Goal: Task Accomplishment & Management: Complete application form

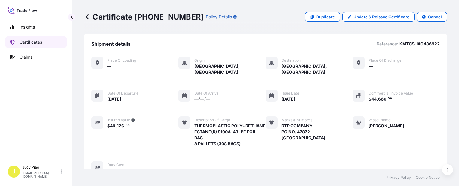
scroll to position [180, 0]
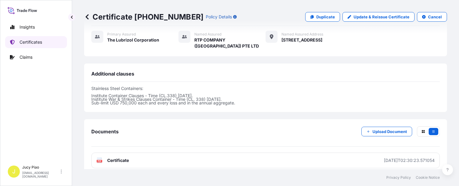
click at [36, 43] on p "Certificates" at bounding box center [31, 42] width 23 height 6
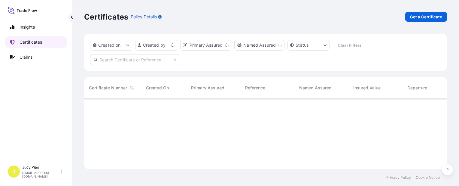
scroll to position [69, 358]
click at [417, 14] on p "Get a Certificate" at bounding box center [426, 17] width 32 height 6
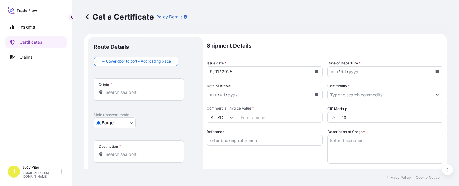
click at [112, 126] on body "Insights Certificates Claims J Jucy Piao [EMAIL_ADDRESS][DOMAIN_NAME] Get a Cer…" at bounding box center [229, 93] width 459 height 186
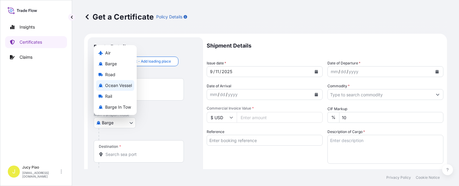
click at [122, 85] on span "Ocean Vessel" at bounding box center [118, 85] width 27 height 6
select select "Ocean Vessel"
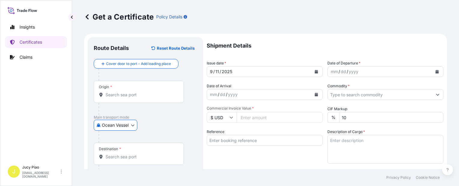
click at [230, 143] on input "Reference" at bounding box center [265, 140] width 116 height 11
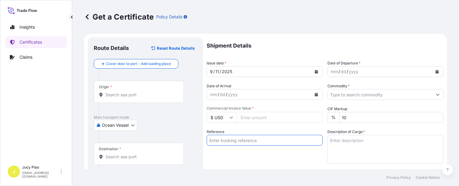
paste input "SNLFSHJL02EJ647"
type input "SNLFSHJL02EJ647"
click at [232, 153] on div "Reference SNLFSHJL02EJ647" at bounding box center [265, 146] width 116 height 35
click at [165, 95] on input "Origin *" at bounding box center [140, 95] width 71 height 6
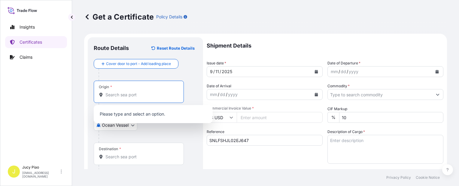
paste input "[GEOGRAPHIC_DATA],"
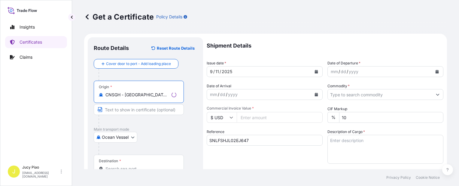
drag, startPoint x: 126, startPoint y: 96, endPoint x: 169, endPoint y: 100, distance: 43.7
click at [169, 100] on div "Origin * CNSGH - [GEOGRAPHIC_DATA], [GEOGRAPHIC_DATA]" at bounding box center [139, 92] width 90 height 22
type input "CNSGH - [GEOGRAPHIC_DATA], [GEOGRAPHIC_DATA]"
click at [153, 110] on input "Text to appear on certificate" at bounding box center [139, 109] width 90 height 11
paste input "[GEOGRAPHIC_DATA], [GEOGRAPHIC_DATA]"
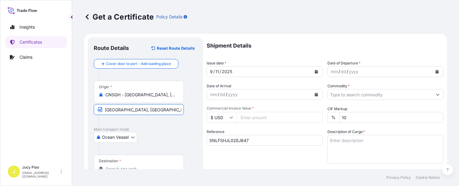
scroll to position [60, 0]
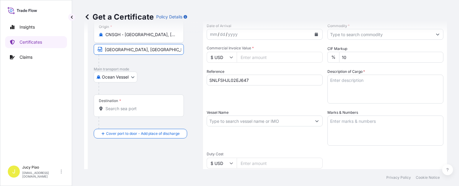
type input "[GEOGRAPHIC_DATA], [GEOGRAPHIC_DATA]"
click at [157, 113] on div "Destination *" at bounding box center [139, 105] width 90 height 22
click at [157, 111] on input "Destination *" at bounding box center [140, 108] width 71 height 6
paste input "[GEOGRAPHIC_DATA]"
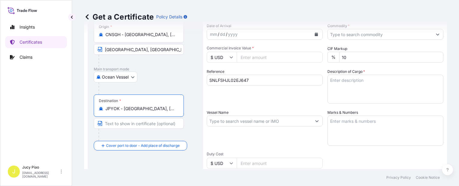
drag, startPoint x: 123, startPoint y: 108, endPoint x: 164, endPoint y: 110, distance: 41.2
click at [164, 110] on input "JPYOK - [GEOGRAPHIC_DATA], [GEOGRAPHIC_DATA]" at bounding box center [140, 108] width 71 height 6
type input "JPYOK - [GEOGRAPHIC_DATA], [GEOGRAPHIC_DATA]"
click at [155, 122] on input "Text to appear on certificate" at bounding box center [139, 123] width 90 height 11
paste input "[GEOGRAPHIC_DATA], [GEOGRAPHIC_DATA]"
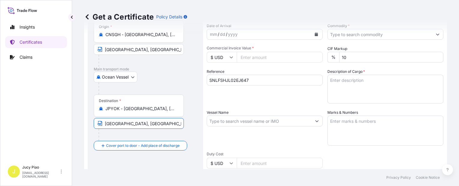
type input "[GEOGRAPHIC_DATA], [GEOGRAPHIC_DATA]"
click at [275, 102] on div "Reference SNLFSHJL02EJ647" at bounding box center [265, 86] width 116 height 35
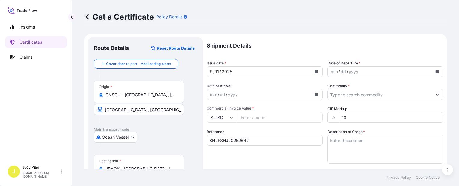
click at [217, 72] on div "11" at bounding box center [217, 71] width 5 height 7
click at [217, 71] on div "11" at bounding box center [217, 71] width 5 height 7
click at [333, 71] on div "mm" at bounding box center [334, 71] width 8 height 7
click at [352, 95] on input "Commodity *" at bounding box center [380, 94] width 105 height 11
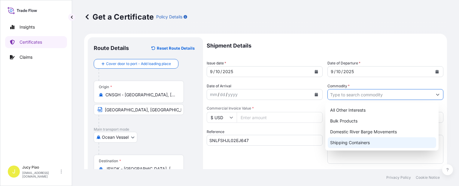
click at [351, 141] on div "Shipping Containers" at bounding box center [382, 142] width 108 height 11
type input "Shipping Containers"
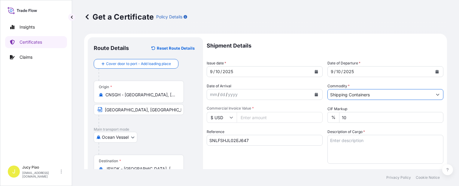
click at [226, 118] on input "$ USD" at bounding box center [222, 117] width 30 height 11
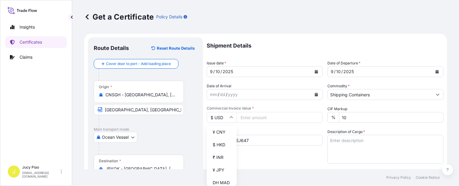
scroll to position [120, 0]
click at [221, 145] on div "¥ JPY" at bounding box center [221, 139] width 25 height 11
type input "¥ JPY"
click at [261, 116] on input "Commercial Invoice Value *" at bounding box center [280, 117] width 86 height 11
paste input "6358080"
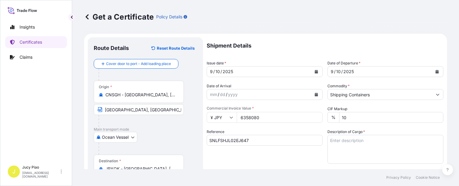
type input "6358080"
click at [298, 157] on div "Reference SNLFSHJL02EJ647" at bounding box center [265, 146] width 116 height 35
click at [350, 147] on textarea "Description of Cargo *" at bounding box center [386, 149] width 116 height 29
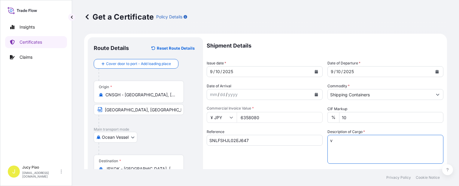
paste textarea "MERQUAT(TM) 2001 POLYMER, 1H1 PLASTIC DRUM MERQUAT(TM) 550PR POLYMER,25L BLU HD…"
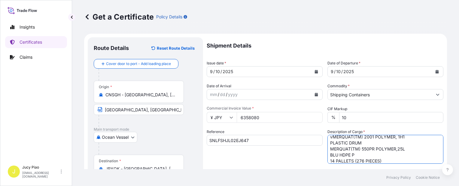
scroll to position [0, 0]
drag, startPoint x: 384, startPoint y: 161, endPoint x: 313, endPoint y: 132, distance: 77.1
click at [313, 132] on div "Shipment Details Issue date * [DATE] Date of Departure * [DATE] Date of Arrival…" at bounding box center [325, 180] width 237 height 286
paste textarea
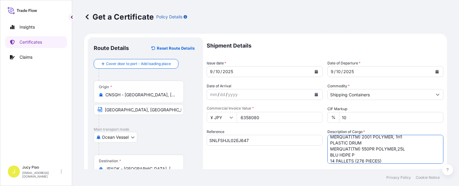
click at [330, 142] on textarea "MERQUAT(TM) 2001 POLYMER, 1H1 PLASTIC DRUM MERQUAT(TM) 550PR POLYMER,25L BLU HD…" at bounding box center [386, 149] width 116 height 29
click at [329, 143] on textarea "MERQUAT(TM) 2001 POLYMER, 1H1 PLASTIC DRUM MERQUAT(TM) 550PR POLYMER,25L BLU HD…" at bounding box center [386, 149] width 116 height 29
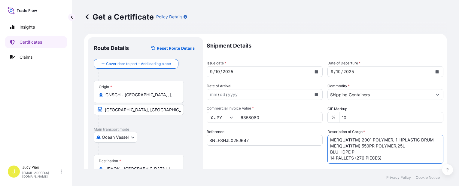
scroll to position [0, 0]
click at [328, 153] on textarea "MERQUAT(TM) 2001 POLYMER, 1H1 PLASTIC DRUM MERQUAT(TM) 550PR POLYMER,25L BLU HD…" at bounding box center [386, 149] width 116 height 29
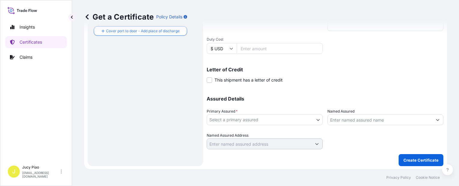
scroll to position [145, 0]
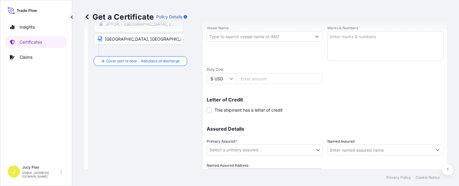
type textarea "MERQUAT(TM) 2001 POLYMER, 1H1 PLASTIC DRUM MERQUAT(TM) 550PR POLYMER,25L BLU HD…"
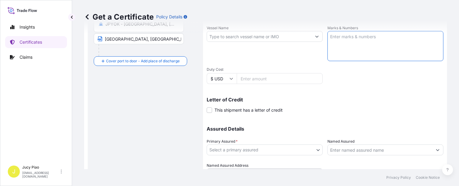
click at [354, 43] on textarea "Marks & Numbers" at bounding box center [386, 46] width 116 height 30
paste textarea "LUBRIZOL 502506000754"
type textarea "LUBRIZOL 502506000754"
click at [371, 76] on div "Shipment Details Issue date * [DATE] Date of Departure * [DATE] Date of Arrival…" at bounding box center [325, 36] width 237 height 286
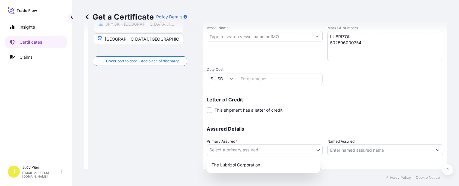
click at [278, 152] on body "Insights Certificates Claims J Jucy Piao [EMAIL_ADDRESS][DOMAIN_NAME] Get a Cer…" at bounding box center [229, 93] width 459 height 186
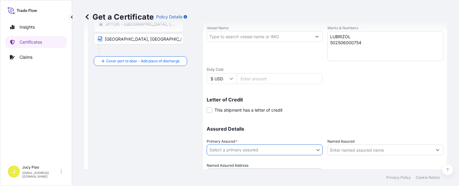
click at [269, 165] on div "Named Assured Address" at bounding box center [265, 170] width 116 height 17
click at [276, 147] on body "Insights Certificates Claims J Jucy Piao [EMAIL_ADDRESS][DOMAIN_NAME] Get a Cer…" at bounding box center [229, 93] width 459 height 186
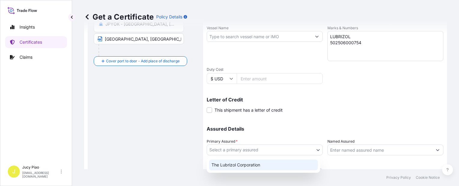
click at [267, 165] on div "The Lubrizol Corporation" at bounding box center [263, 164] width 109 height 11
select select "31566"
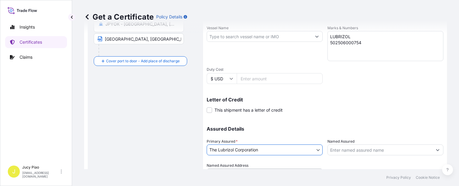
click at [356, 151] on input "Named Assured" at bounding box center [380, 149] width 105 height 11
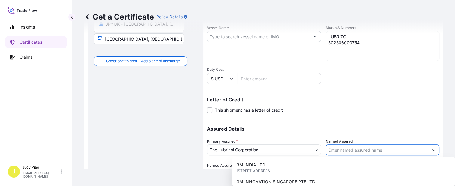
paste input "MATSUMOTO TRADING CO LTD"
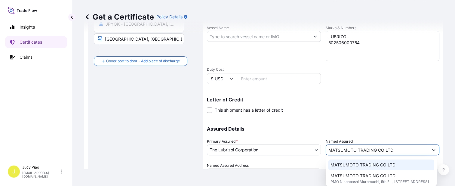
click at [359, 163] on span "MATSUMOTO TRADING CO LTD" at bounding box center [362, 165] width 65 height 6
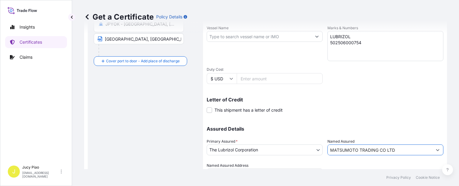
type input "MATSUMOTO TRADING CO LTD"
click at [368, 116] on div "Shipment Details Issue date * [DATE] Date of Departure * [DATE] Date of Arrival…" at bounding box center [325, 36] width 237 height 286
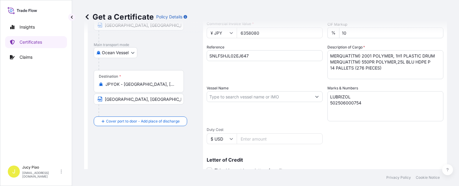
click at [240, 100] on input "Vessel Name" at bounding box center [259, 96] width 105 height 11
paste input "SIRI BHUM"
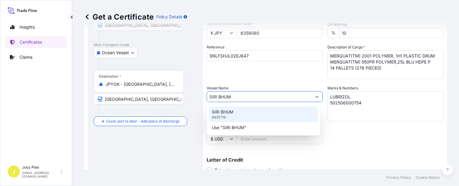
click at [244, 109] on div "SIRI BHUM 9491719" at bounding box center [263, 114] width 108 height 16
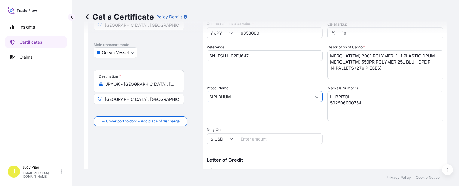
type input "SIRI BHUM"
click at [266, 111] on div "Vessel Name [PERSON_NAME]" at bounding box center [265, 103] width 116 height 36
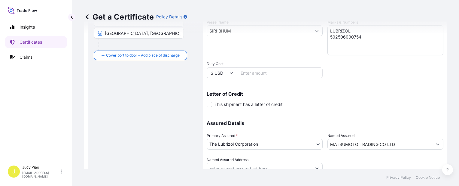
scroll to position [175, 0]
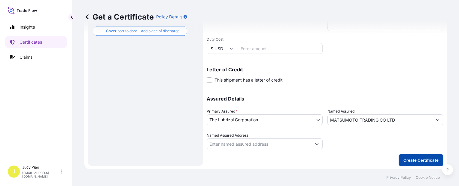
click at [409, 159] on p "Create Certificate" at bounding box center [421, 160] width 35 height 6
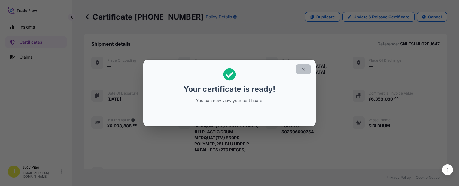
click at [304, 70] on icon "button" at bounding box center [303, 68] width 3 height 3
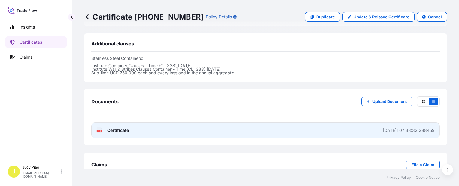
scroll to position [216, 0]
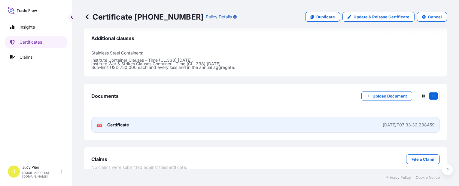
click at [338, 117] on link "PDF Certificate [DATE]T07:33:32.288459" at bounding box center [265, 125] width 349 height 16
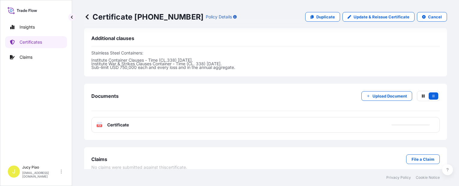
click at [319, 18] on p "Duplicate" at bounding box center [325, 17] width 19 height 6
select select "Ocean Vessel"
select select "31566"
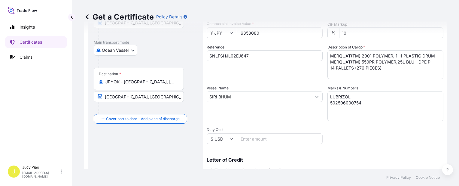
scroll to position [24, 0]
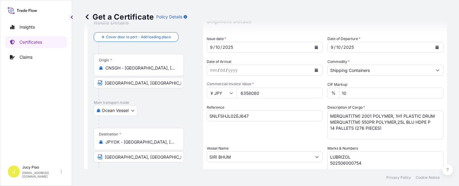
click at [251, 121] on div "Reference SNLFSHJL02EJ647" at bounding box center [265, 121] width 116 height 35
click at [257, 119] on input "SNLFSHJL02EJ647" at bounding box center [265, 115] width 116 height 11
drag, startPoint x: 262, startPoint y: 116, endPoint x: 153, endPoint y: 110, distance: 109.0
click at [152, 111] on form "Route Details Cover door to port - Add loading place Place of loading Road / [G…" at bounding box center [265, 164] width 363 height 310
paste input "8"
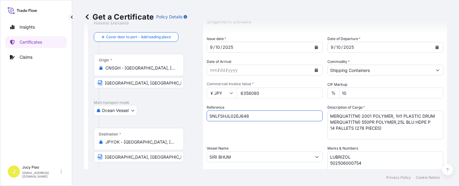
type input "SNLFSHJL02EJ648"
click at [228, 131] on div "Reference SNLFSHJL02EJ648" at bounding box center [265, 121] width 116 height 35
click at [264, 94] on input "6358080" at bounding box center [280, 92] width 86 height 11
drag, startPoint x: 275, startPoint y: 93, endPoint x: 194, endPoint y: 93, distance: 81.7
click at [194, 93] on form "Route Details Cover door to port - Add loading place Place of loading Road / [G…" at bounding box center [265, 164] width 363 height 310
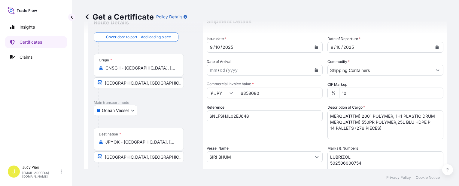
paste input "508256"
type input "5082560"
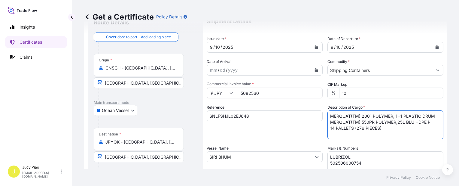
click at [383, 131] on textarea "MERQUAT(TM) 2001 POLYMER, 1H1 PLASTIC DRUM MERQUAT(TM) 550PR POLYMER,25L BLU HD…" at bounding box center [386, 124] width 116 height 29
drag, startPoint x: 392, startPoint y: 130, endPoint x: 283, endPoint y: 97, distance: 113.0
click at [281, 101] on div "Shipment Details Issue date * [DATE] Date of Departure * [DATE] Date of Arrival…" at bounding box center [325, 156] width 237 height 286
paste textarea "550PR POLYMER, 1H1 PLASTIC DRUM MERQUAT(TM) 3330PR POLYMER,25L BLU HDPE MERQUAT…"
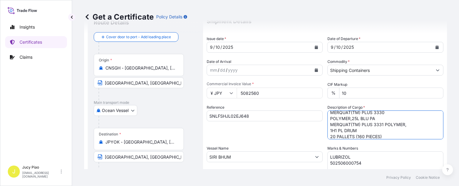
scroll to position [0, 0]
click at [328, 120] on textarea "MERQUAT(TM) 2001 POLYMER, 1H1 PLASTIC DRUM MERQUAT(TM) 550PR POLYMER,25L BLU HD…" at bounding box center [386, 124] width 116 height 29
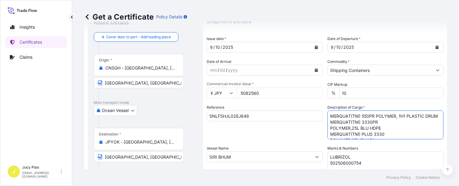
click at [328, 135] on textarea "MERQUAT(TM) 2001 POLYMER, 1H1 PLASTIC DRUM MERQUAT(TM) 550PR POLYMER,25L BLU HD…" at bounding box center [386, 124] width 116 height 29
click at [329, 127] on textarea "MERQUAT(TM) 2001 POLYMER, 1H1 PLASTIC DRUM MERQUAT(TM) 550PR POLYMER,25L BLU HD…" at bounding box center [386, 124] width 116 height 29
click at [329, 121] on textarea "MERQUAT(TM) 2001 POLYMER, 1H1 PLASTIC DRUM MERQUAT(TM) 550PR POLYMER,25L BLU HD…" at bounding box center [386, 124] width 116 height 29
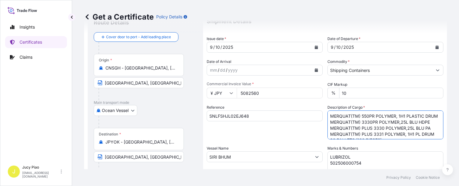
scroll to position [12, 0]
type textarea "MERQUAT(TM) 550PR POLYMER, 1H1 PLASTIC DRUM MERQUAT(TM) 3330PR POLYMER,25L BLU …"
click at [365, 164] on textarea "LUBRIZOL 502506000754" at bounding box center [386, 166] width 116 height 30
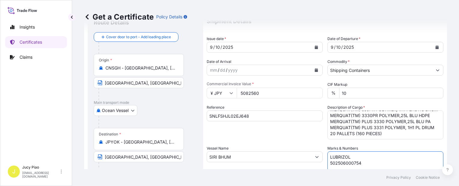
drag, startPoint x: 368, startPoint y: 164, endPoint x: 294, endPoint y: 147, distance: 76.4
click at [294, 149] on div "Shipment Details Issue date * [DATE] Date of Departure * [DATE] Date of Arrival…" at bounding box center [325, 156] width 237 height 286
paste textarea "3"
type textarea "LUBRIZOL 502506000753"
click at [278, 133] on div "Reference SNLFSHJL02EJ648" at bounding box center [265, 121] width 116 height 35
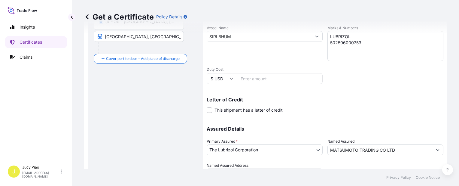
scroll to position [175, 0]
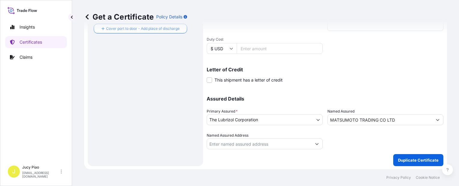
click at [423, 166] on form "Route Details Cover door to port - Add loading place Place of loading Road / [G…" at bounding box center [265, 14] width 363 height 310
click at [422, 162] on p "Duplicate Certificate" at bounding box center [418, 160] width 41 height 6
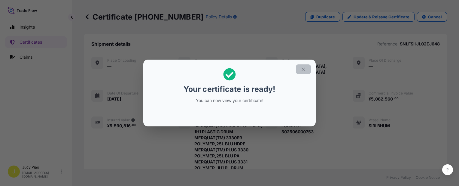
click at [304, 70] on icon "button" at bounding box center [303, 68] width 5 height 5
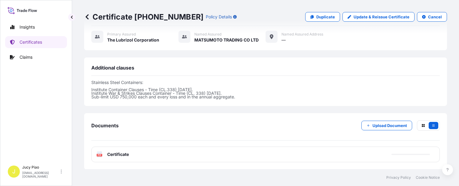
scroll to position [240, 0]
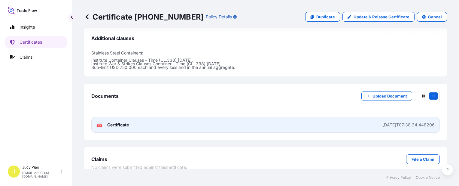
click at [320, 119] on link "PDF Certificate [DATE]T07:38:34.448206" at bounding box center [265, 125] width 349 height 16
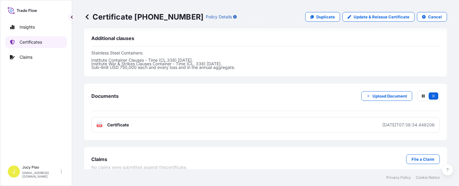
click at [33, 44] on p "Certificates" at bounding box center [31, 42] width 23 height 6
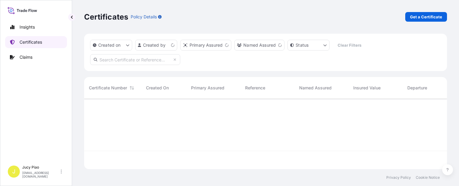
scroll to position [69, 358]
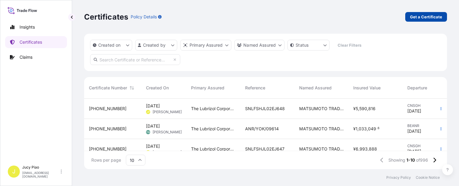
click at [428, 16] on p "Get a Certificate" at bounding box center [426, 17] width 32 height 6
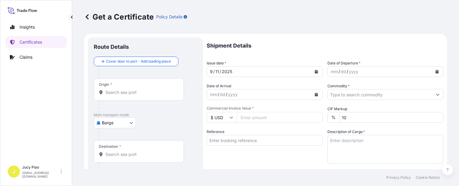
click at [118, 125] on body "Insights Certificates Claims J Jucy Piao [EMAIL_ADDRESS][DOMAIN_NAME] Get a Cer…" at bounding box center [229, 93] width 459 height 186
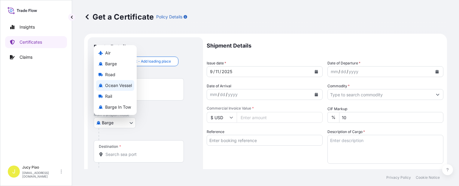
click at [125, 86] on span "Ocean Vessel" at bounding box center [118, 85] width 27 height 6
select select "Ocean Vessel"
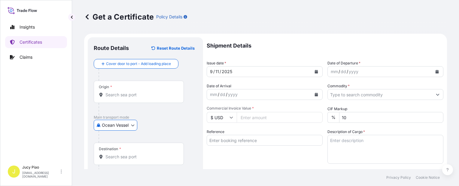
click at [244, 144] on input "Reference" at bounding box center [265, 140] width 116 height 11
paste input "CSHSE0432474"
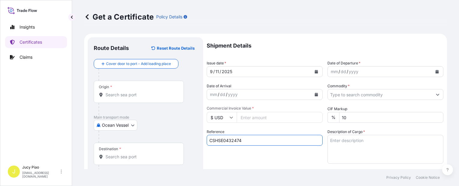
type input "CSHSE0432474"
click at [244, 157] on div "Reference CSHSE0432474" at bounding box center [265, 146] width 116 height 35
click at [127, 94] on input "Origin *" at bounding box center [140, 95] width 71 height 6
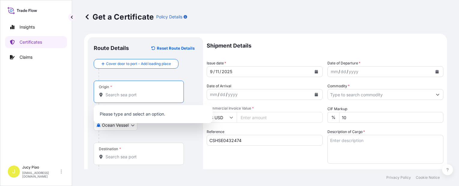
paste input "[GEOGRAPHIC_DATA]"
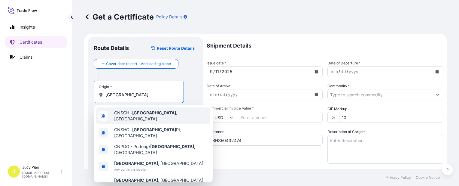
click at [130, 113] on span "CNSGH - [GEOGRAPHIC_DATA] , [GEOGRAPHIC_DATA]" at bounding box center [161, 116] width 94 height 12
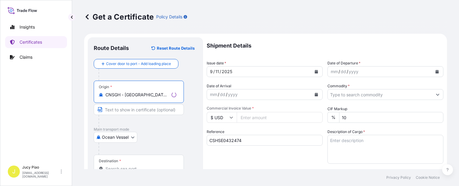
drag, startPoint x: 125, startPoint y: 96, endPoint x: 189, endPoint y: 100, distance: 63.9
click at [189, 100] on div "Origin * CNSGH - [GEOGRAPHIC_DATA], [GEOGRAPHIC_DATA]" at bounding box center [145, 104] width 103 height 46
type input "CNSGH - [GEOGRAPHIC_DATA], [GEOGRAPHIC_DATA]"
click at [155, 111] on input "Text to appear on certificate" at bounding box center [139, 109] width 90 height 11
paste input "[GEOGRAPHIC_DATA], [GEOGRAPHIC_DATA]"
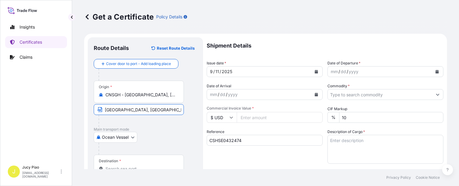
scroll to position [30, 0]
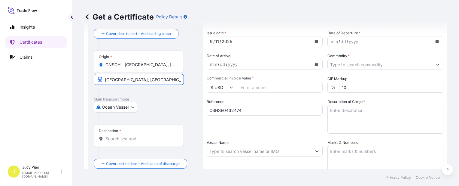
type input "[GEOGRAPHIC_DATA], [GEOGRAPHIC_DATA]"
click at [125, 139] on input "Destination *" at bounding box center [140, 139] width 71 height 6
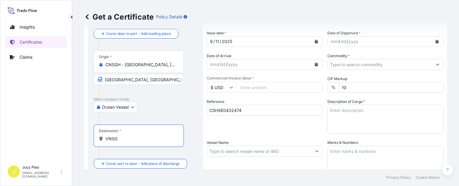
click at [126, 140] on input "VNSG" at bounding box center [140, 139] width 71 height 6
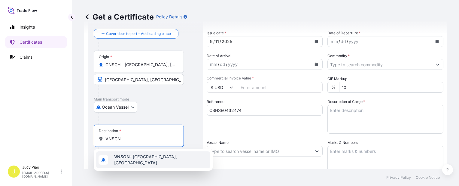
click at [131, 159] on span "VNSGN - [GEOGRAPHIC_DATA], [GEOGRAPHIC_DATA]" at bounding box center [161, 160] width 94 height 12
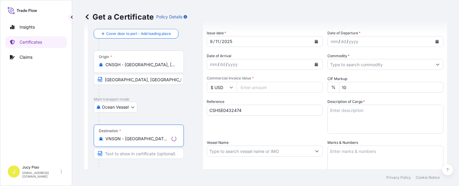
type input "VNSGN - [GEOGRAPHIC_DATA], [GEOGRAPHIC_DATA]"
click at [122, 152] on input "Text to appear on certificate" at bounding box center [139, 153] width 90 height 11
click at [286, 137] on div "Shipment Details Issue date * [DATE] Date of Departure * mm / dd / yyyy Date of…" at bounding box center [325, 150] width 237 height 286
click at [146, 151] on input "Text to appear on certificate" at bounding box center [139, 153] width 90 height 11
paste input "[PERSON_NAME] ([PERSON_NAME])"
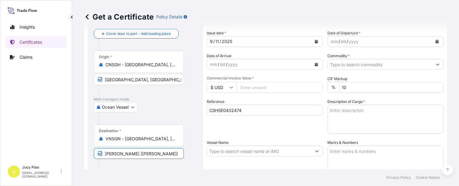
type input "[PERSON_NAME] ([PERSON_NAME])"
click at [276, 138] on div "Shipment Details Issue date * [DATE] Date of Departure * mm / dd / yyyy Date of…" at bounding box center [325, 150] width 237 height 286
drag, startPoint x: 276, startPoint y: 138, endPoint x: 244, endPoint y: 129, distance: 33.2
click at [244, 129] on div "Reference CSHSE0432474" at bounding box center [265, 116] width 116 height 35
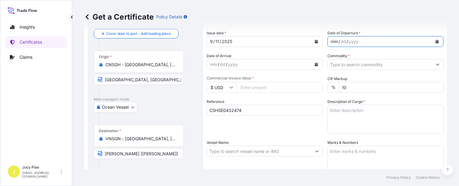
click at [333, 41] on div "mm" at bounding box center [334, 41] width 8 height 7
click at [334, 56] on label "Commodity *" at bounding box center [339, 56] width 22 height 6
click at [334, 59] on input "Commodity *" at bounding box center [380, 64] width 105 height 11
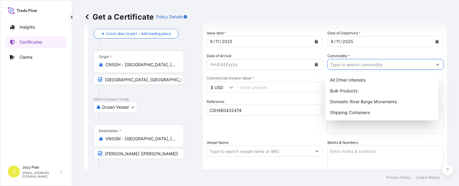
click at [337, 60] on input "Commodity *" at bounding box center [380, 64] width 105 height 11
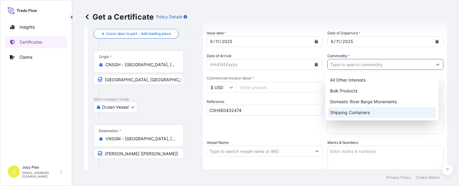
click at [350, 111] on div "Shipping Containers" at bounding box center [382, 112] width 108 height 11
type input "Shipping Containers"
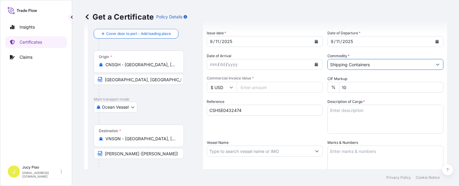
click at [290, 90] on input "Commercial Invoice Value *" at bounding box center [280, 87] width 86 height 11
type input "1440"
paste input "number"
drag, startPoint x: 250, startPoint y: 87, endPoint x: 267, endPoint y: 85, distance: 17.0
click at [267, 85] on input "Commercial Invoice Value *" at bounding box center [280, 87] width 86 height 11
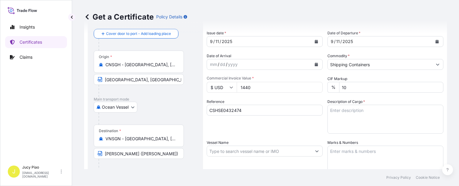
type input "1440"
click at [374, 127] on textarea "Description of Cargo *" at bounding box center [386, 119] width 116 height 29
paste textarea "MERQUAT(TM) 100 POLYMER, 1H1 PLASTIC DRUM"
click at [435, 111] on textarea "MERQUAT(TM) 100 POLYMER, 1H1 PLASTIC DRUM" at bounding box center [386, 119] width 116 height 29
paste textarea "1 PALLET (1 DRUM)"
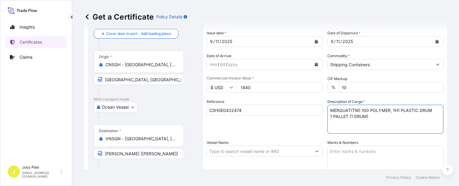
paste textarea "HS CODE:391190"
type textarea "MERQUAT(TM) 100 POLYMER, 1H1 PLASTIC DRUM 1 PALLET (1 DRUM) HS CODE:391190"
click at [383, 157] on textarea "Marks & Numbers" at bounding box center [386, 160] width 116 height 30
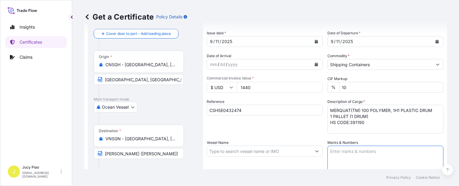
paste textarea "UNILEVER VIETNAM"
paste textarea "PO NO. 4529014938"
paste textarea "HOCHIMINH"
type textarea "UNILEVER VIETNAM PO NO. 4529014938 HOCHIMINH"
click at [232, 154] on input "Vessel Name" at bounding box center [259, 150] width 105 height 11
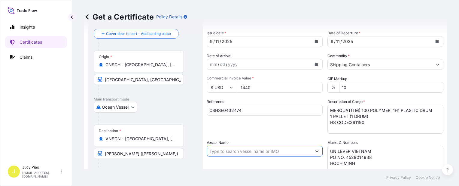
click at [235, 154] on input "Vessel Name" at bounding box center [259, 150] width 105 height 11
paste input "YM CELEBRITY"
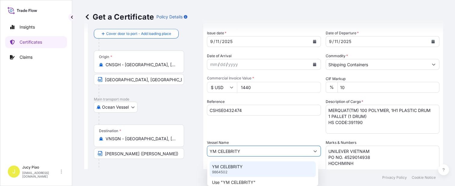
click at [240, 165] on p "YM CELEBRITY" at bounding box center [227, 166] width 31 height 6
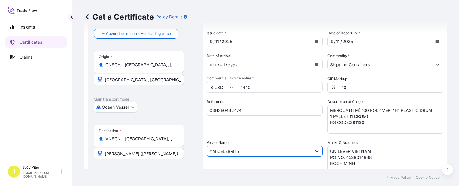
type input "YM CELEBRITY"
click at [241, 164] on div "Vessel Name YM CELEBRITY" at bounding box center [265, 157] width 116 height 36
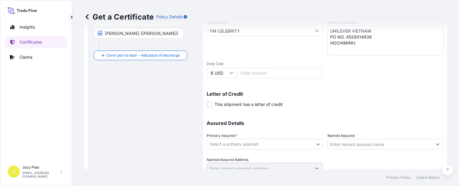
scroll to position [175, 0]
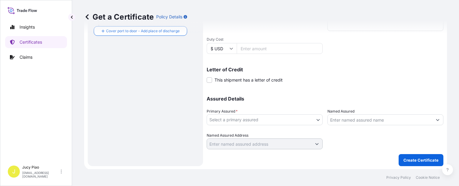
click at [254, 120] on body "0 options available. 2 options available. Insights Certificates Claims J Jucy P…" at bounding box center [229, 93] width 459 height 186
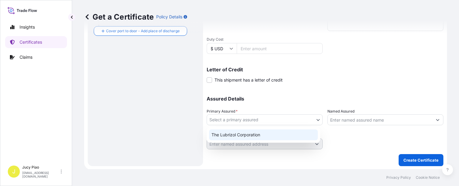
click at [255, 133] on div "The Lubrizol Corporation" at bounding box center [263, 134] width 109 height 11
select select "31566"
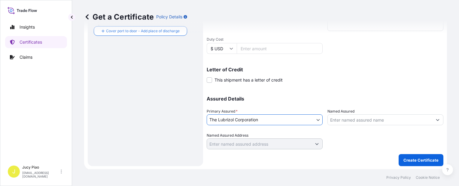
click at [363, 120] on input "Named Assured" at bounding box center [380, 119] width 105 height 11
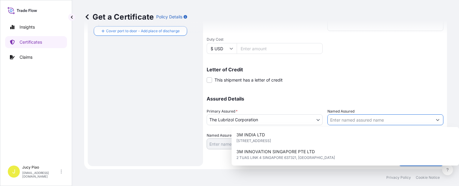
paste input "UNILEVER VIETNAM INTERNATIONAL COMPANY LIMITED"
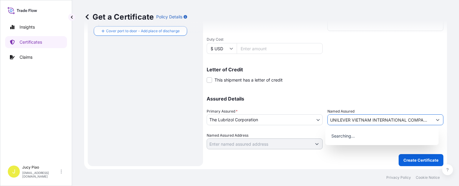
scroll to position [0, 18]
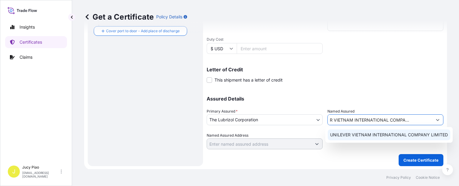
click at [371, 139] on div "UNILEVER VIETNAM INTERNATIONAL COMPANY LIMITED" at bounding box center [389, 134] width 123 height 11
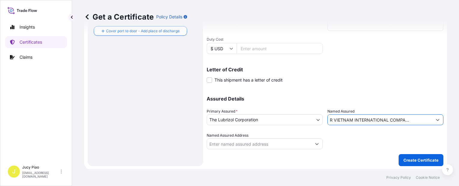
type input "UNILEVER VIETNAM INTERNATIONAL COMPANY LIMITED"
click at [377, 141] on div at bounding box center [386, 140] width 116 height 17
click at [401, 154] on button "Create Certificate" at bounding box center [421, 160] width 45 height 12
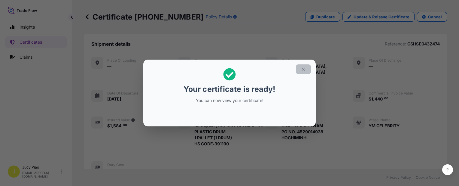
click at [302, 69] on icon "button" at bounding box center [303, 68] width 5 height 5
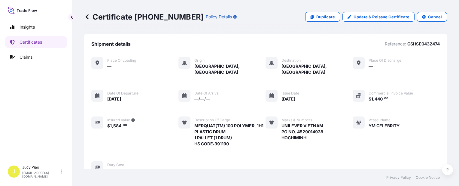
click at [356, 142] on div "Place of Loading — Origin [GEOGRAPHIC_DATA], [GEOGRAPHIC_DATA] Destination [GEO…" at bounding box center [265, 115] width 349 height 117
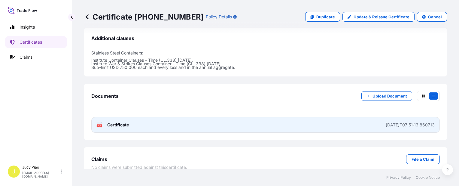
click at [340, 119] on link "PDF Certificate [DATE]T07:51:13.860713" at bounding box center [265, 125] width 349 height 16
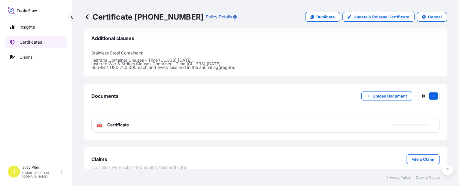
click at [41, 45] on link "Certificates" at bounding box center [36, 42] width 62 height 12
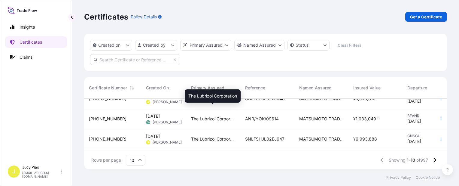
scroll to position [60, 0]
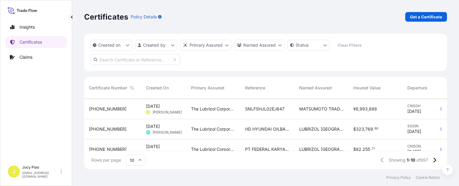
click at [263, 110] on span "SNLFSHJL02EJ647" at bounding box center [264, 109] width 39 height 6
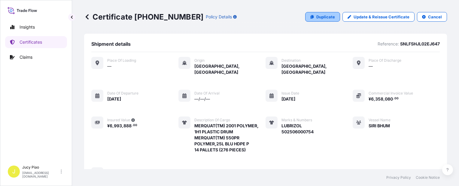
click at [323, 17] on p "Duplicate" at bounding box center [325, 17] width 19 height 6
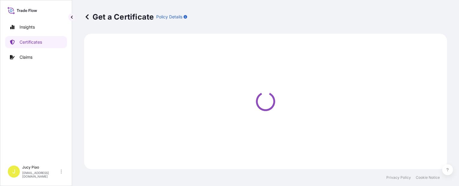
select select "Ocean Vessel"
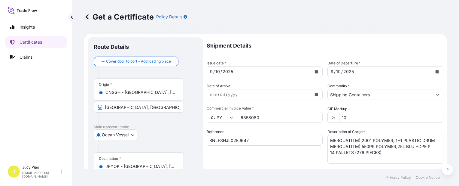
select select "31566"
click at [260, 139] on input "SNLFSHJL02EJ647" at bounding box center [265, 140] width 116 height 11
click at [261, 142] on input "SNLFSHJL02EJ647" at bounding box center [265, 140] width 116 height 11
drag, startPoint x: 185, startPoint y: 133, endPoint x: 179, endPoint y: 133, distance: 6.0
click at [171, 131] on form "Route Details Cover door to port - Add loading place Place of loading Road / [G…" at bounding box center [265, 189] width 363 height 310
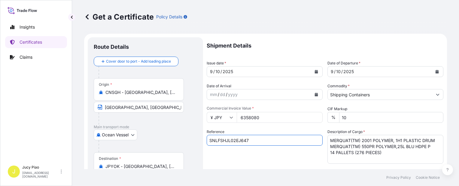
paste input "50"
type input "SNLFSHJL02EJ650"
click at [255, 151] on div "Reference SNLFSHJL02EJ650" at bounding box center [265, 146] width 116 height 35
click at [387, 157] on textarea "MERQUAT(TM) 2001 POLYMER, 1H1 PLASTIC DRUM MERQUAT(TM) 550PR POLYMER,25L BLU HD…" at bounding box center [386, 149] width 116 height 29
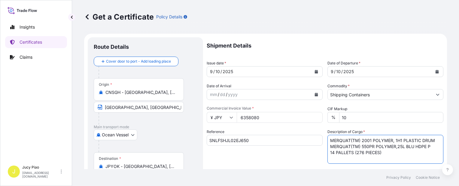
drag, startPoint x: 387, startPoint y: 157, endPoint x: 315, endPoint y: 134, distance: 75.1
click at [316, 135] on div "Shipment Details Issue date * [DATE] Date of Departure * [DATE] Date of Arrival…" at bounding box center [325, 180] width 237 height 286
paste textarea "550PR POLYMER,25L BLU HDPE P 20 PALLETS (480 PAIL"
click at [329, 147] on textarea "MERQUAT(TM) 2001 POLYMER, 1H1 PLASTIC DRUM MERQUAT(TM) 550PR POLYMER,25L BLU HD…" at bounding box center [386, 149] width 116 height 29
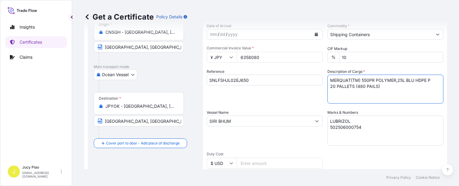
type textarea "MERQUAT(TM) 550PR POLYMER,25L BLU HDPE P 20 PALLETS (480 PAILS)"
click at [359, 127] on textarea "LUBRIZOL 502506000754" at bounding box center [386, 130] width 116 height 30
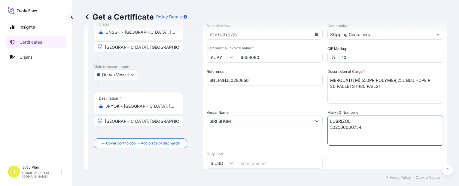
click at [363, 130] on textarea "LUBRIZOL 502506000754" at bounding box center [386, 130] width 116 height 30
drag, startPoint x: 369, startPoint y: 131, endPoint x: 303, endPoint y: 110, distance: 69.4
click at [311, 116] on div "Shipment Details Issue date * [DATE] Date of Departure * [DATE] Date of Arrival…" at bounding box center [325, 120] width 237 height 286
paste textarea "5"
type textarea "LUBRIZOL 502506000755"
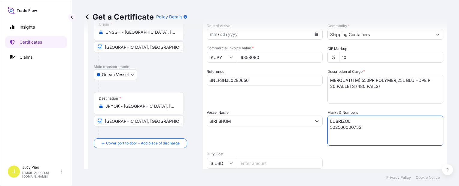
click at [264, 98] on div "Reference SNLFSHJL02EJ650" at bounding box center [265, 86] width 116 height 35
click at [262, 57] on input "6358080" at bounding box center [280, 57] width 86 height 11
drag, startPoint x: 267, startPoint y: 56, endPoint x: 254, endPoint y: 89, distance: 35.6
click at [198, 56] on form "Route Details Cover door to port - Add loading place Place of loading Road / [G…" at bounding box center [265, 129] width 363 height 310
paste input "370560"
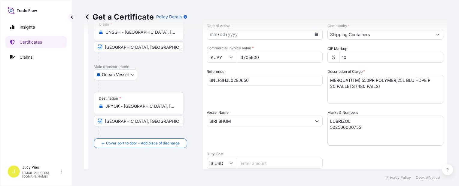
type input "3705600"
click at [295, 109] on div "Vessel Name [PERSON_NAME]" at bounding box center [265, 127] width 116 height 36
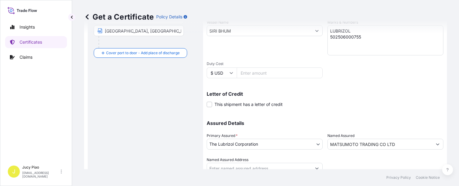
scroll to position [175, 0]
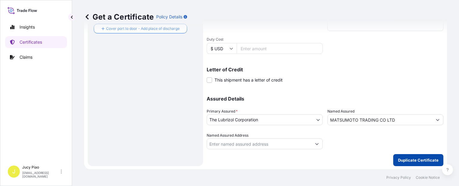
click at [404, 157] on p "Duplicate Certificate" at bounding box center [418, 160] width 41 height 6
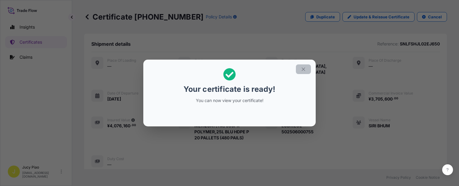
click at [303, 69] on icon "button" at bounding box center [303, 68] width 5 height 5
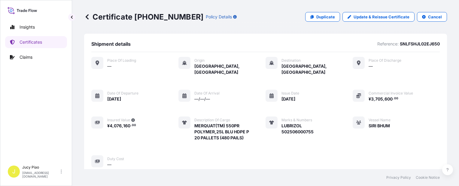
click at [338, 109] on div "Place of Loading — Origin [GEOGRAPHIC_DATA], [GEOGRAPHIC_DATA] Destination [GEO…" at bounding box center [265, 112] width 349 height 111
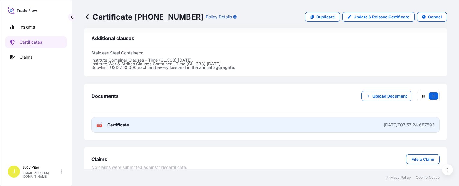
click at [337, 117] on link "PDF Certificate [DATE]T07:57:24.687593" at bounding box center [265, 125] width 349 height 16
